Goal: Share content

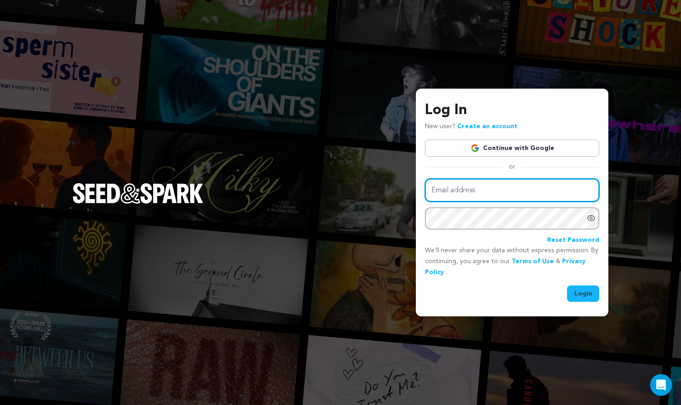
type input "info@brayvhouse.com"
click at [590, 297] on button "Login" at bounding box center [583, 293] width 32 height 16
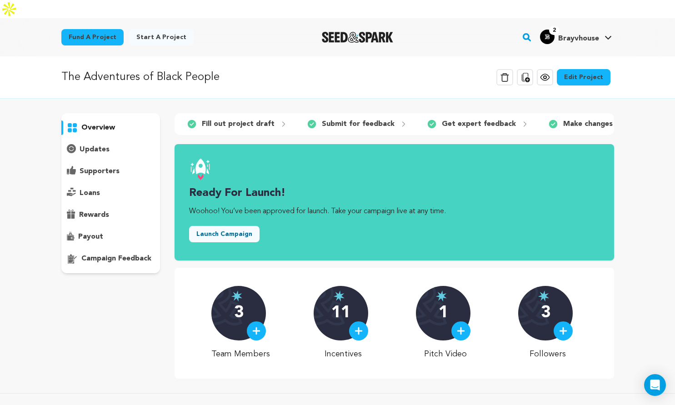
click at [239, 226] on button "Launch Campaign" at bounding box center [224, 234] width 70 height 16
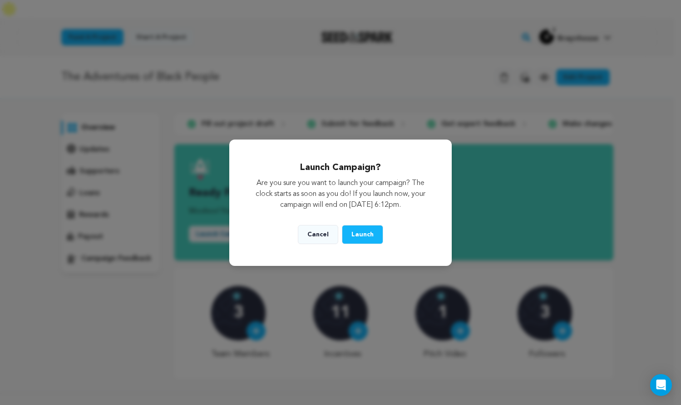
click at [369, 238] on span "Launch" at bounding box center [363, 234] width 22 height 6
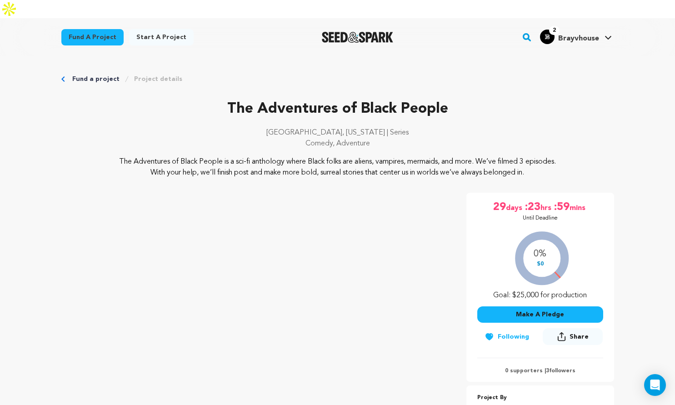
scroll to position [110, 0]
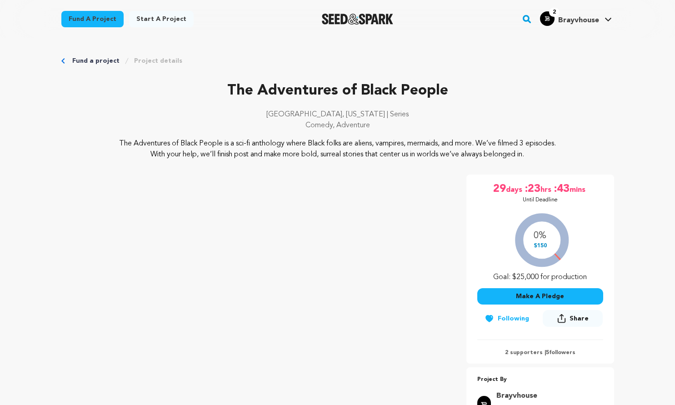
scroll to position [109, 0]
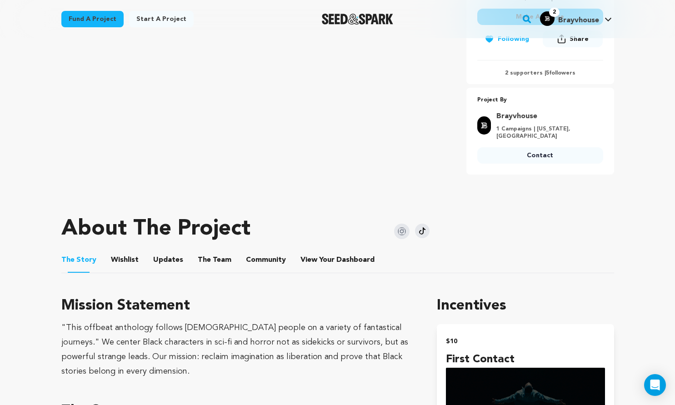
scroll to position [215, 0]
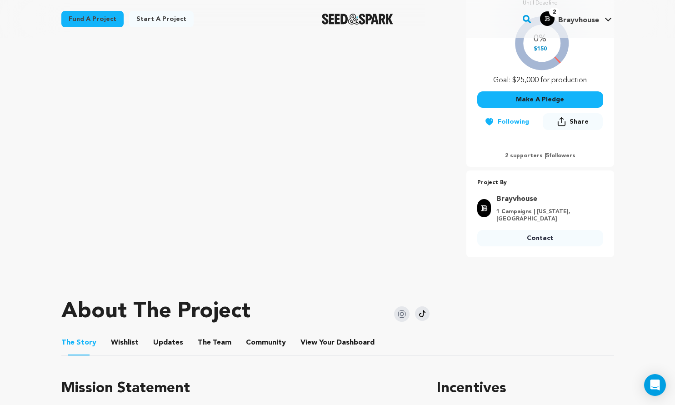
click at [589, 113] on button "Share" at bounding box center [572, 121] width 60 height 17
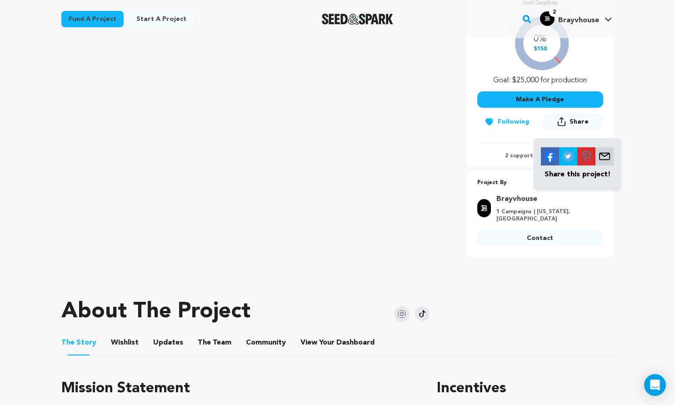
click at [608, 147] on img at bounding box center [604, 156] width 18 height 18
